Goal: Task Accomplishment & Management: Complete application form

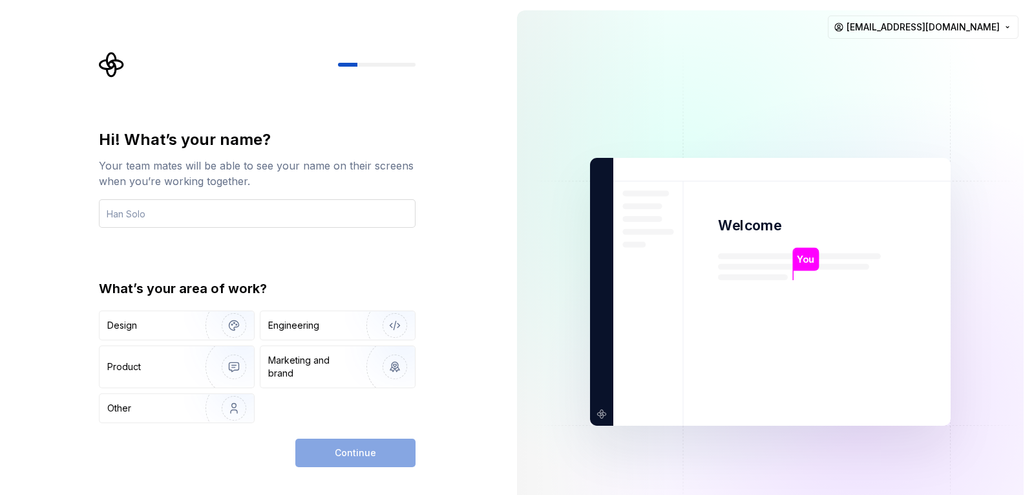
click at [251, 215] on input "text" at bounding box center [257, 213] width 317 height 28
type input "Aaron"
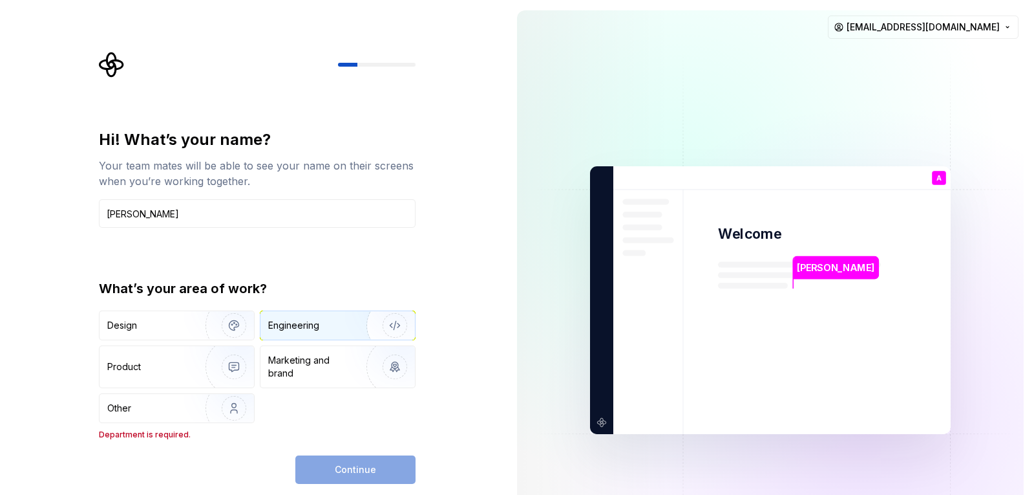
click at [311, 319] on div "Engineering" at bounding box center [293, 325] width 51 height 13
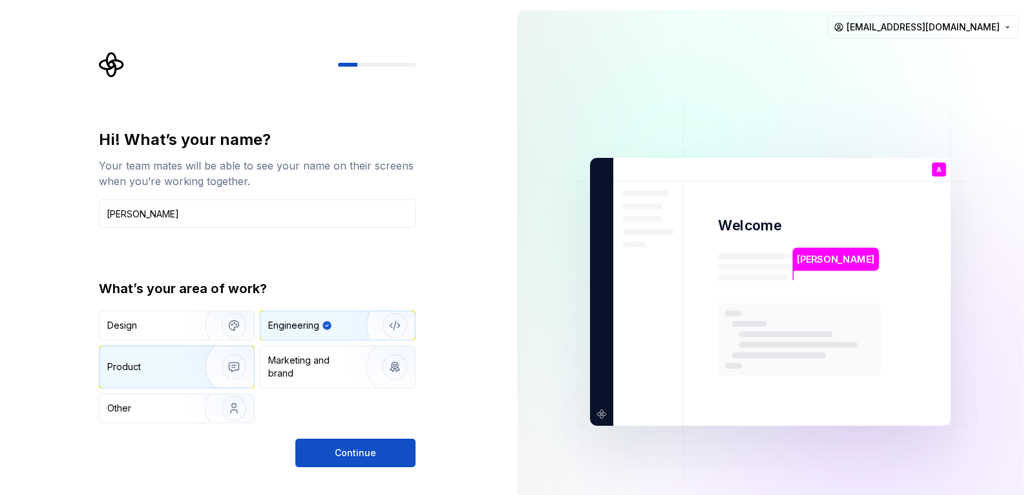
click at [202, 374] on img "button" at bounding box center [225, 366] width 83 height 87
click at [299, 331] on div "Engineering" at bounding box center [293, 325] width 51 height 13
click at [319, 437] on div "Hi! What’s your name? Your team mates will be able to see your name on their sc…" at bounding box center [257, 297] width 317 height 337
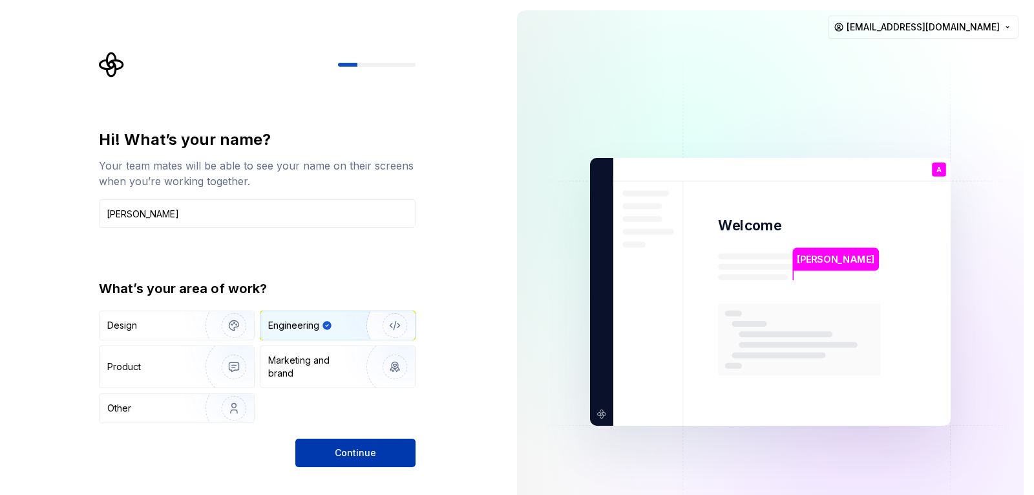
click at [326, 440] on button "Continue" at bounding box center [355, 452] width 120 height 28
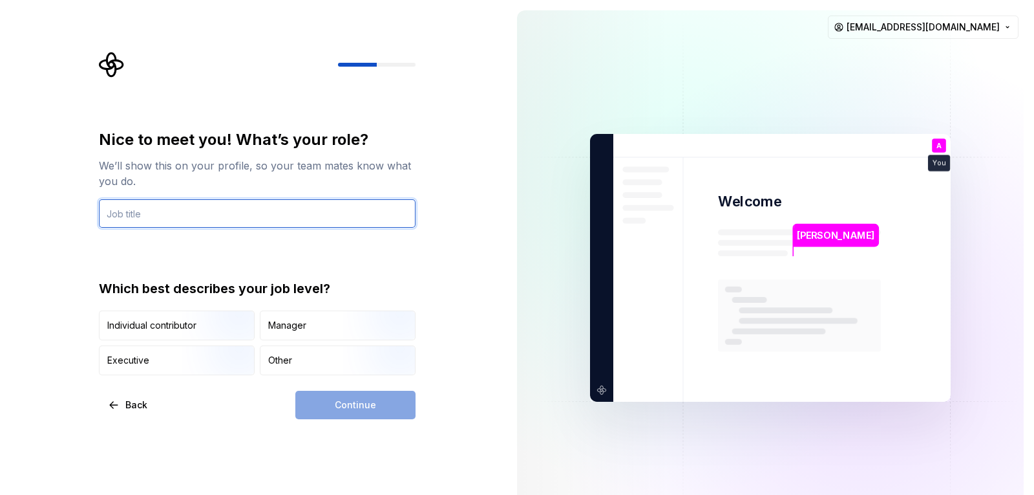
click at [235, 215] on input "text" at bounding box center [257, 213] width 317 height 28
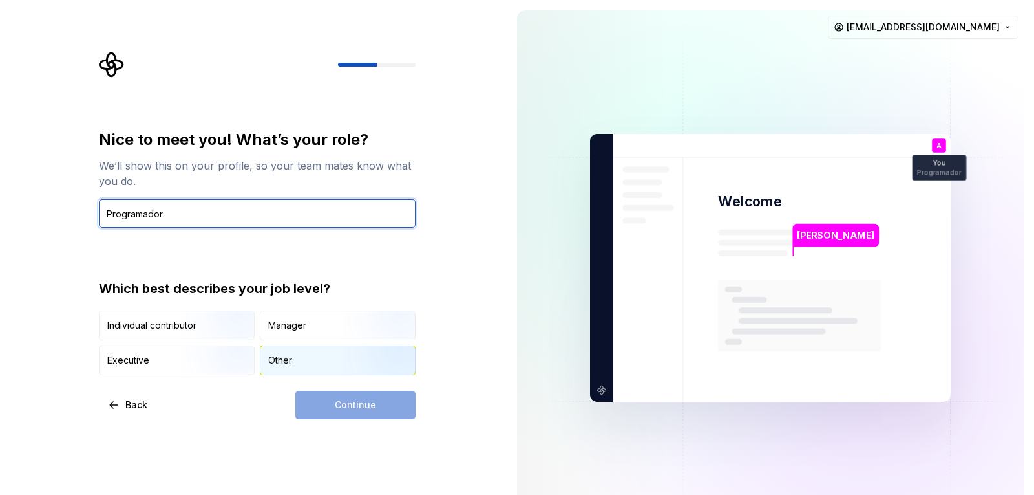
type input "Programador"
click at [293, 363] on div "Other" at bounding box center [338, 360] width 155 height 28
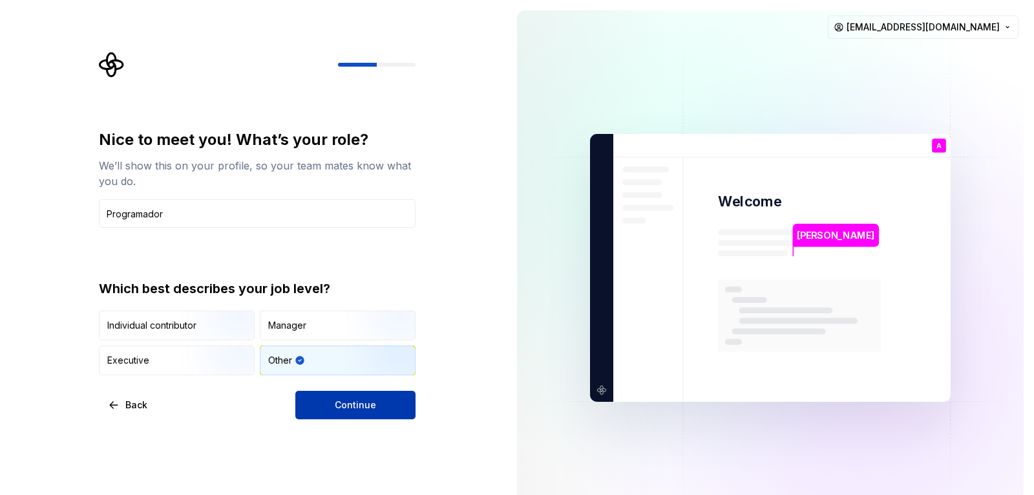
click at [349, 403] on span "Continue" at bounding box center [355, 404] width 41 height 13
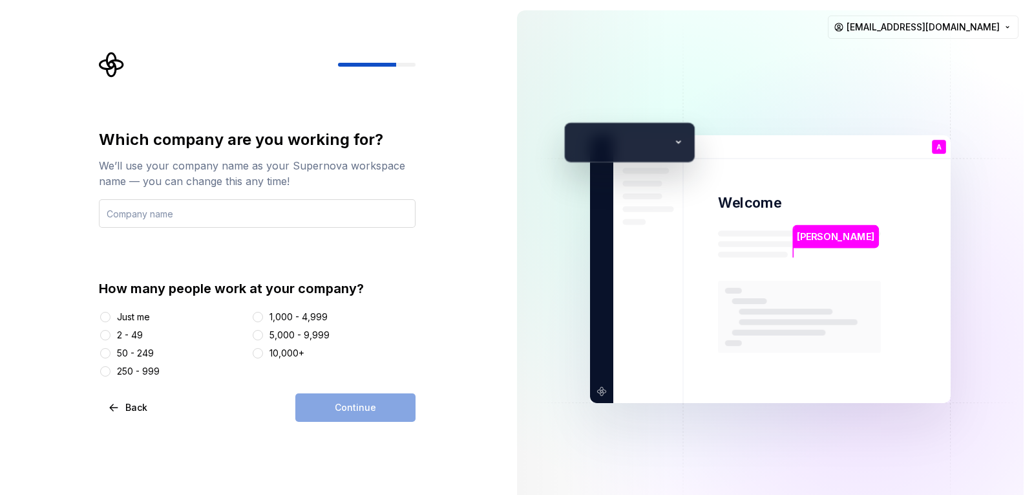
click at [296, 204] on input "text" at bounding box center [257, 213] width 317 height 28
click at [290, 205] on input "text" at bounding box center [257, 213] width 317 height 28
click at [405, 264] on div "Which company are you working for? We’ll use your company name as your Supernov…" at bounding box center [257, 253] width 317 height 248
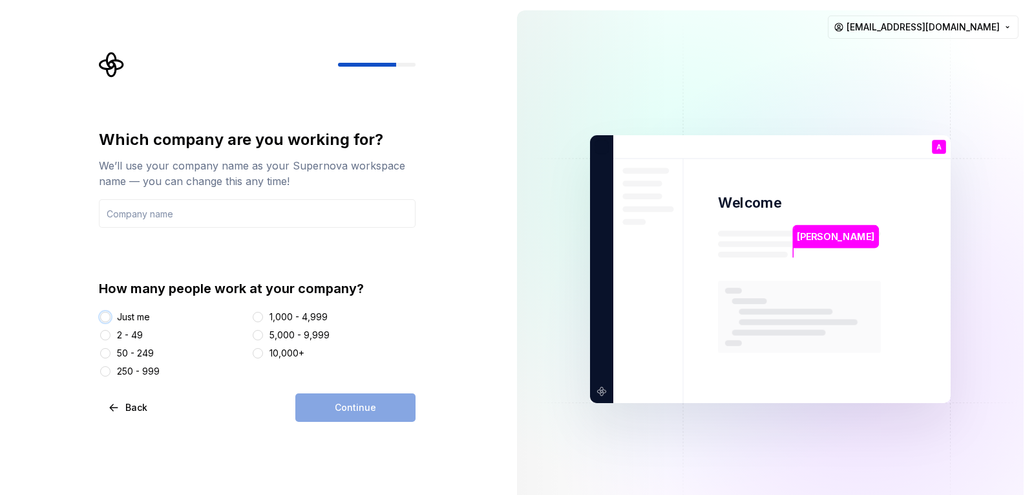
click at [104, 315] on button "Just me" at bounding box center [105, 317] width 10 height 10
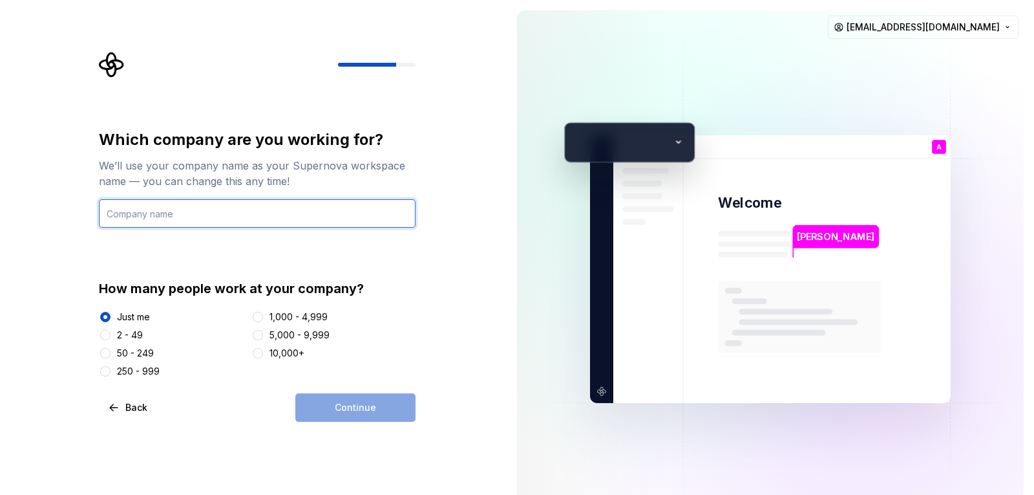
click at [165, 217] on input "text" at bounding box center [257, 213] width 317 height 28
type input "Nefar"
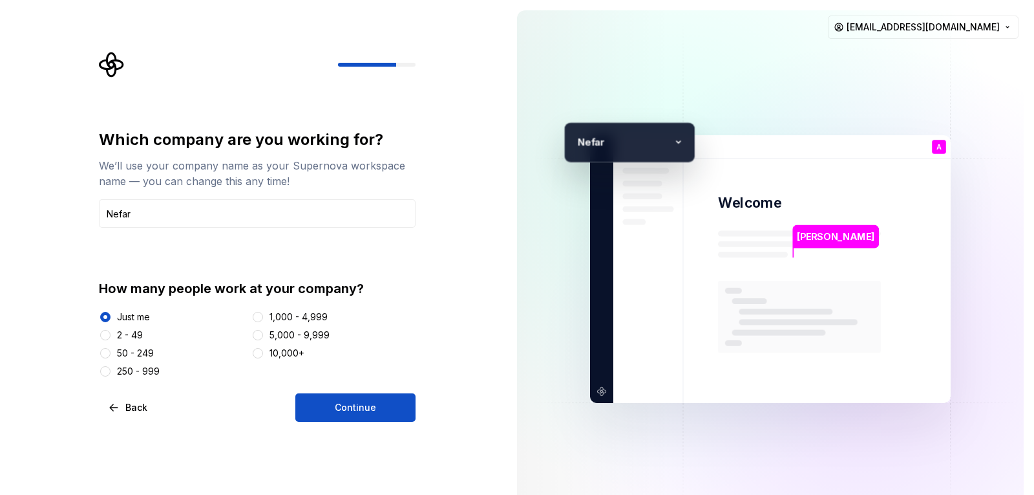
click at [269, 248] on div "Which company are you working for? We’ll use your company name as your Supernov…" at bounding box center [257, 253] width 317 height 248
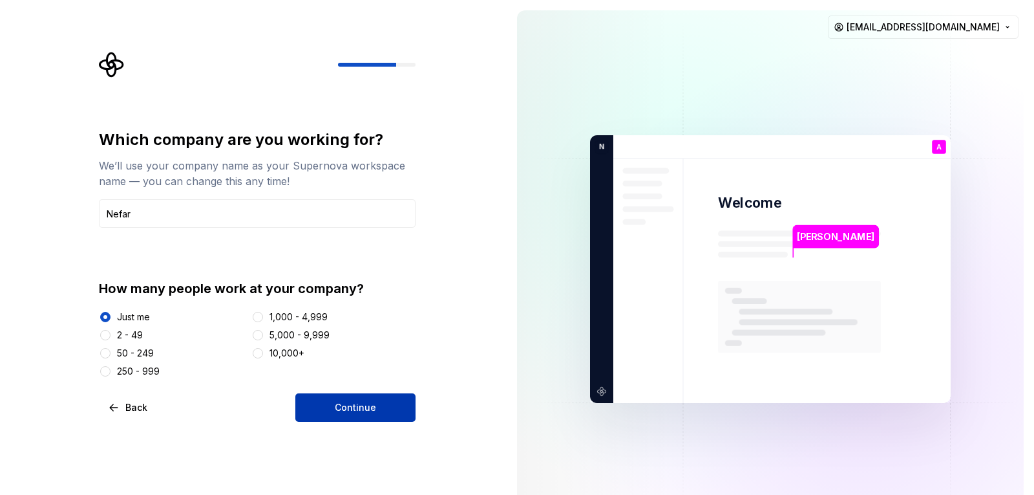
click at [359, 400] on button "Continue" at bounding box center [355, 407] width 120 height 28
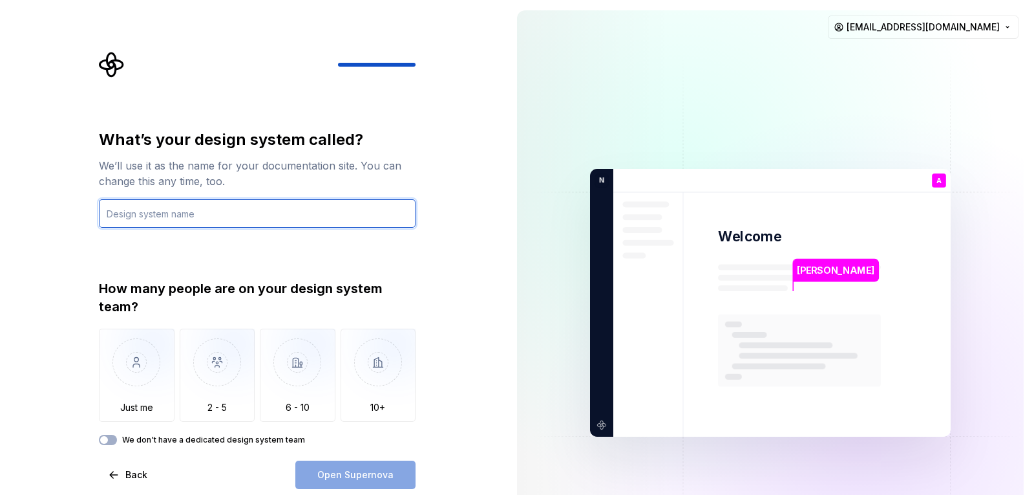
click at [263, 217] on input "text" at bounding box center [257, 213] width 317 height 28
type input "hosting-management"
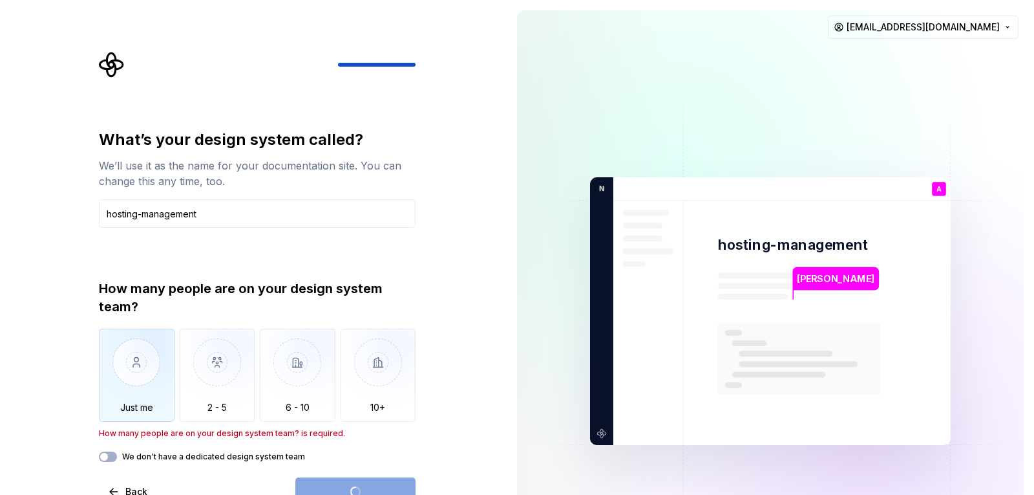
click at [129, 366] on img "button" at bounding box center [137, 371] width 76 height 87
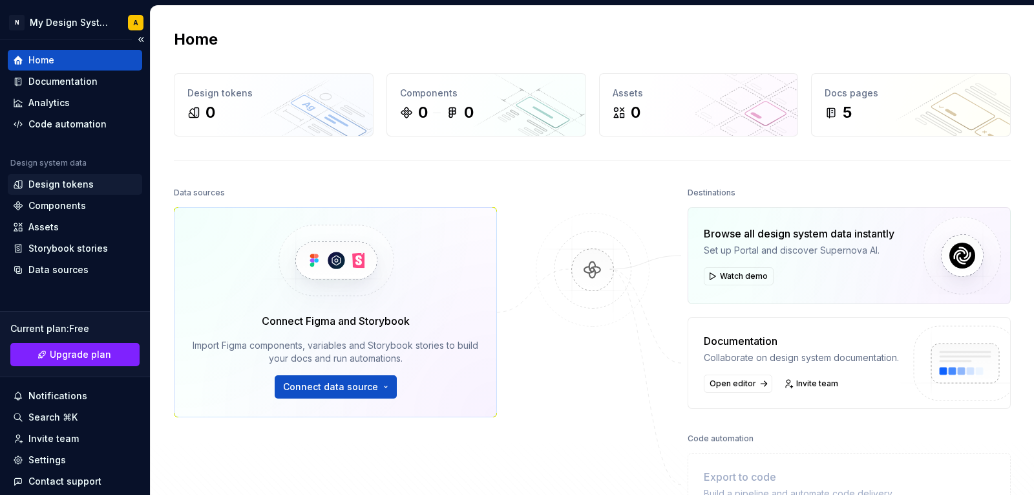
click at [77, 188] on div "Design tokens" at bounding box center [60, 184] width 65 height 13
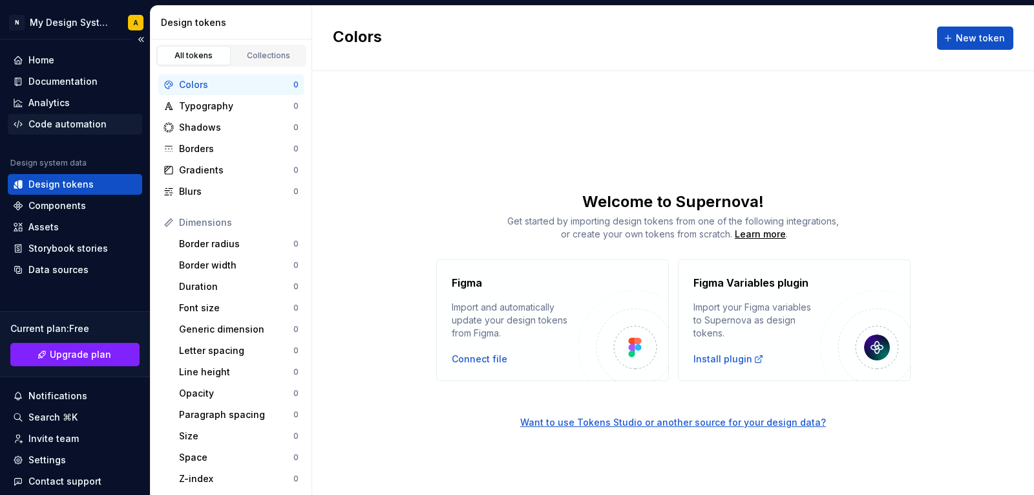
click at [85, 125] on div "Code automation" at bounding box center [67, 124] width 78 height 13
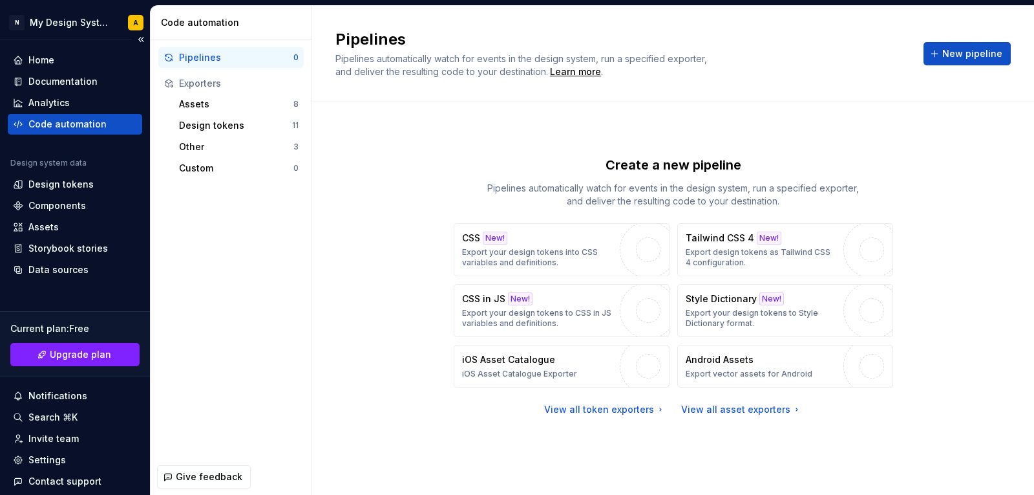
scroll to position [63, 0]
